Goal: Find specific page/section: Find specific page/section

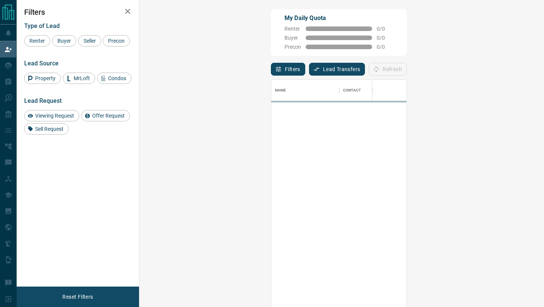
scroll to position [233, 389]
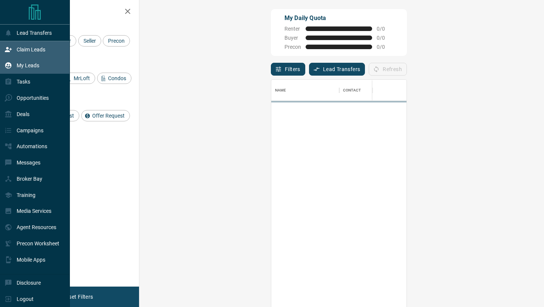
click at [8, 67] on icon at bounding box center [8, 65] width 6 height 6
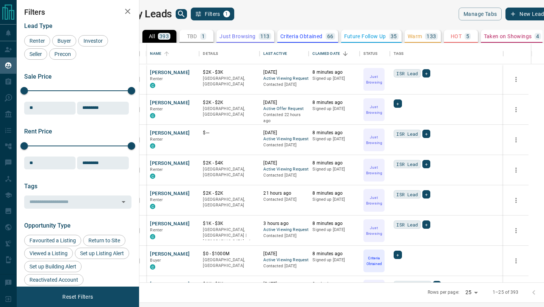
scroll to position [239, 401]
click at [186, 12] on icon "search button" at bounding box center [181, 13] width 9 height 9
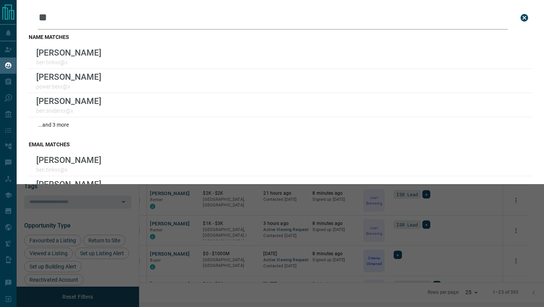
type input "*"
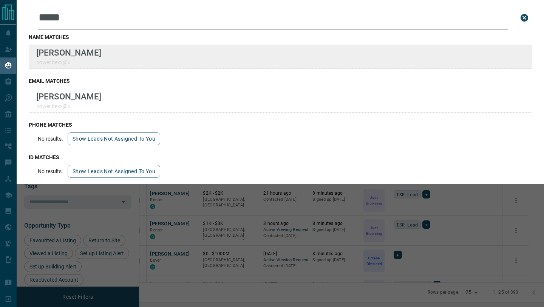
type input "*****"
click at [0, 0] on div "Lead Transfers Claim Leads My Leads Tasks Opportunities Deals Campaigns Automat…" at bounding box center [272, 149] width 544 height 298
